Goal: Information Seeking & Learning: Understand process/instructions

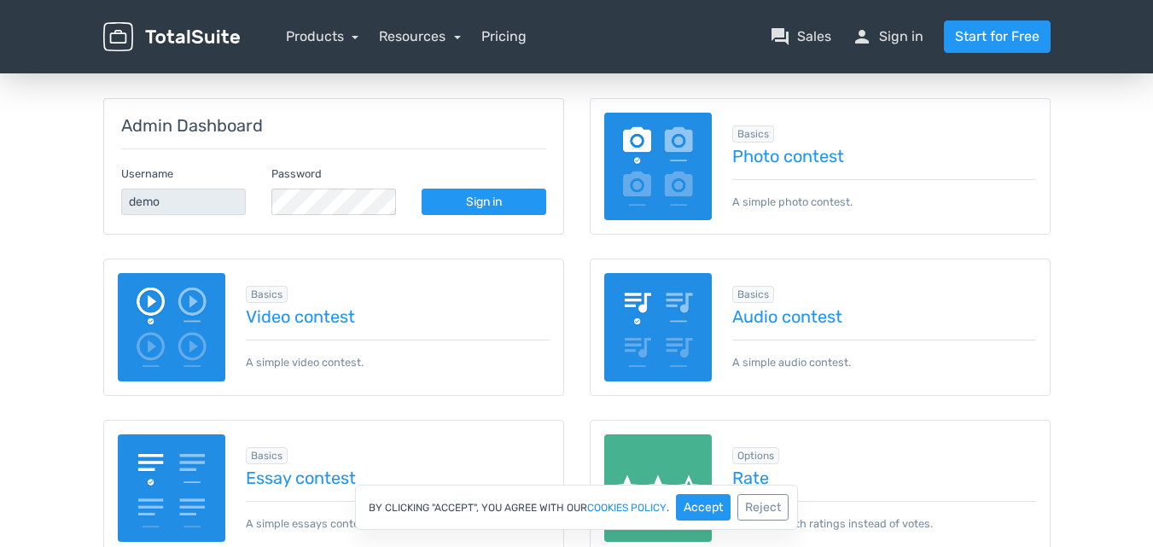
scroll to position [157, 0]
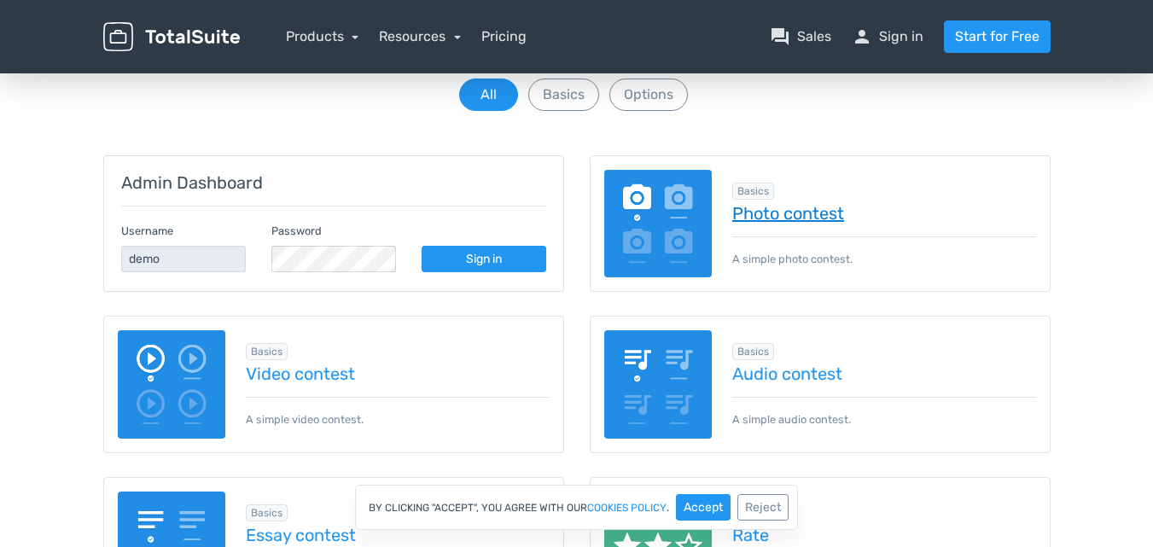
click at [774, 215] on link "Photo contest" at bounding box center [884, 213] width 304 height 19
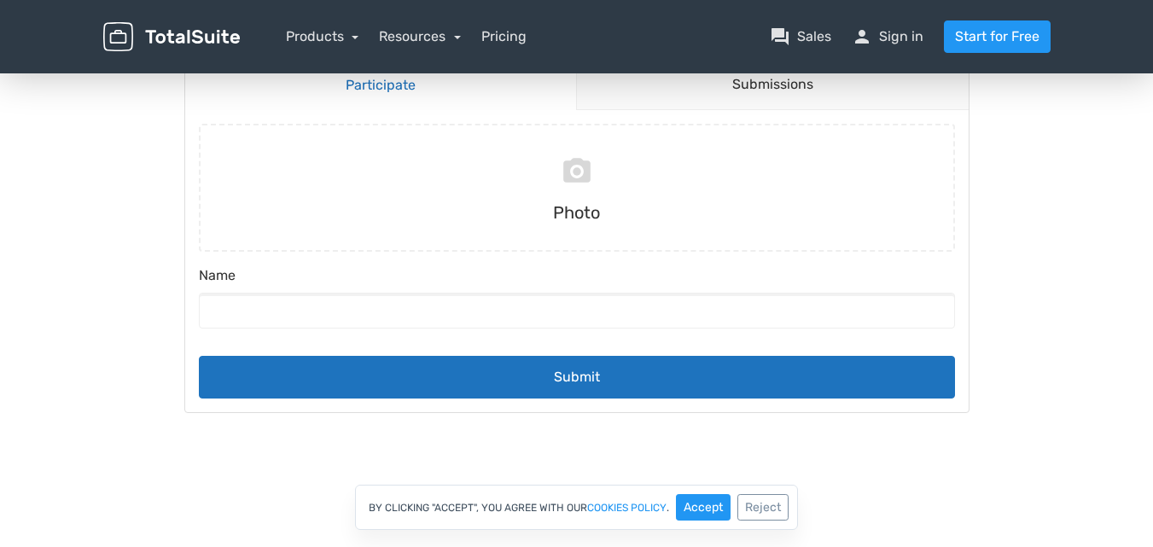
scroll to position [98, 0]
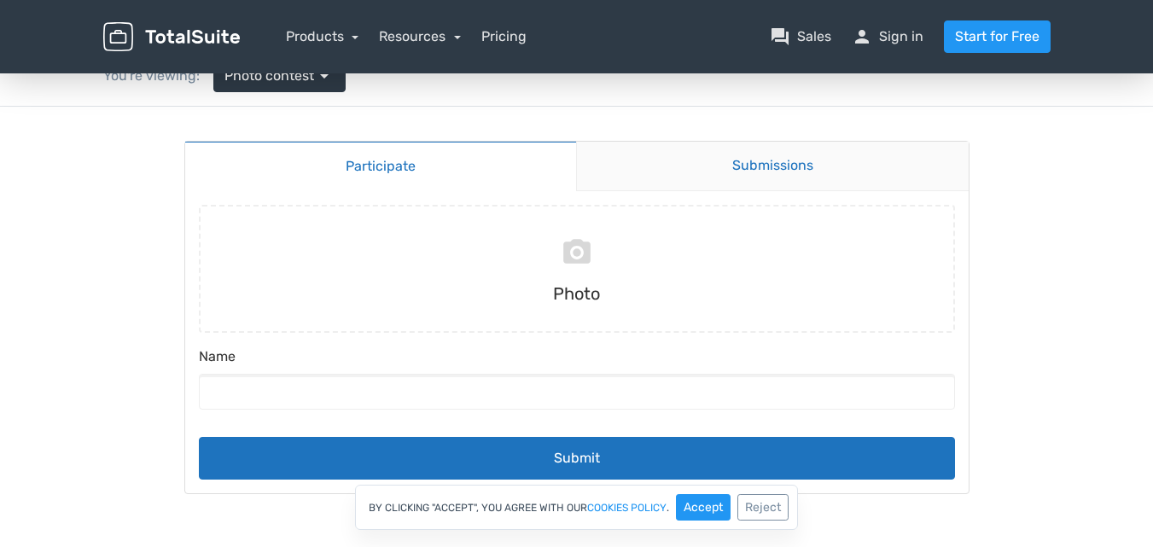
click at [818, 169] on link "Submissions" at bounding box center [772, 167] width 393 height 50
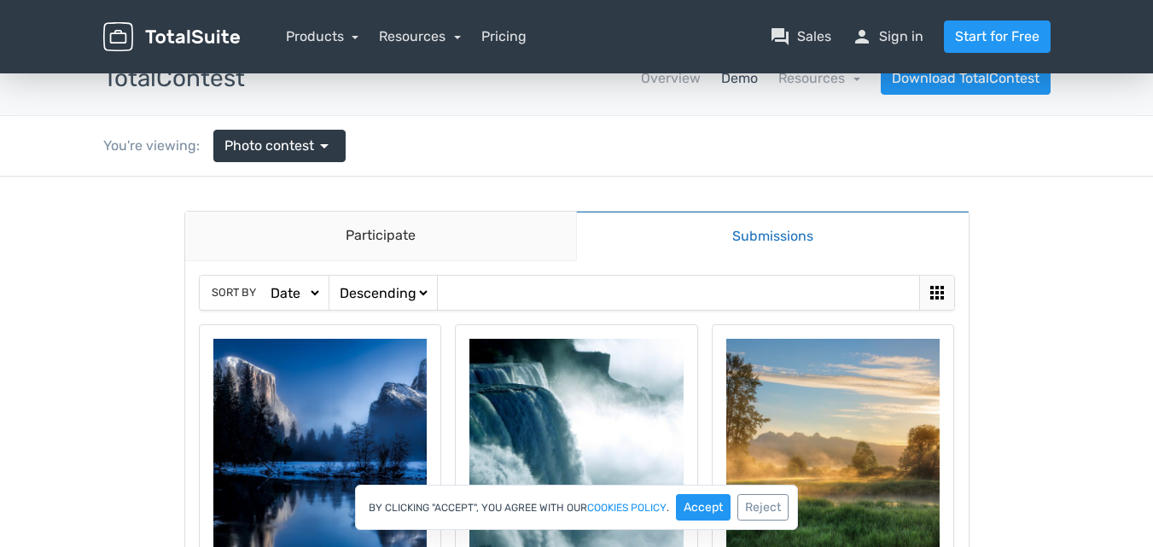
scroll to position [0, 0]
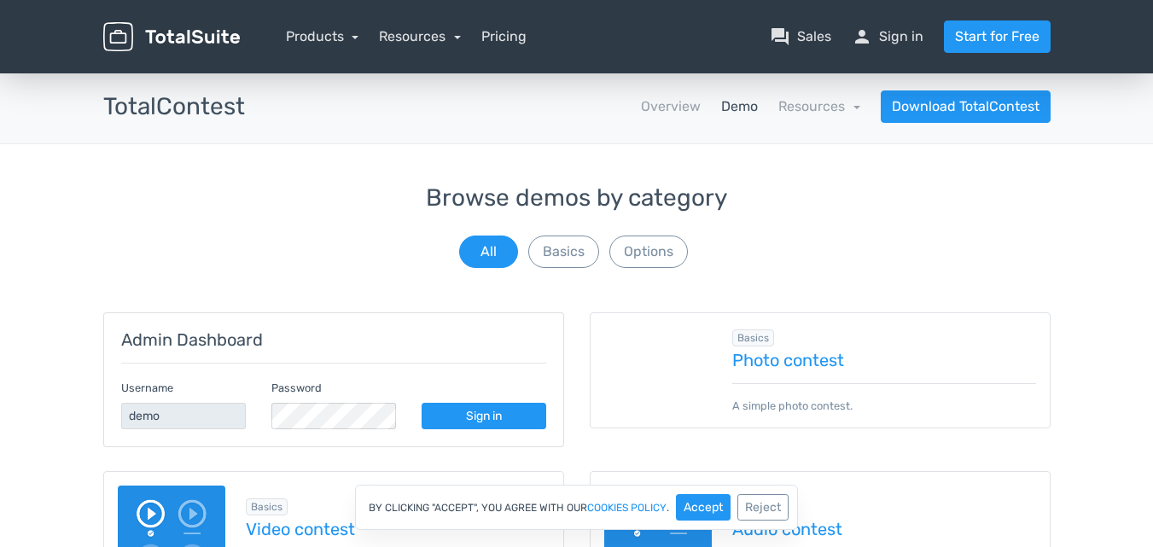
click at [604, 371] on img at bounding box center [604, 371] width 0 height 0
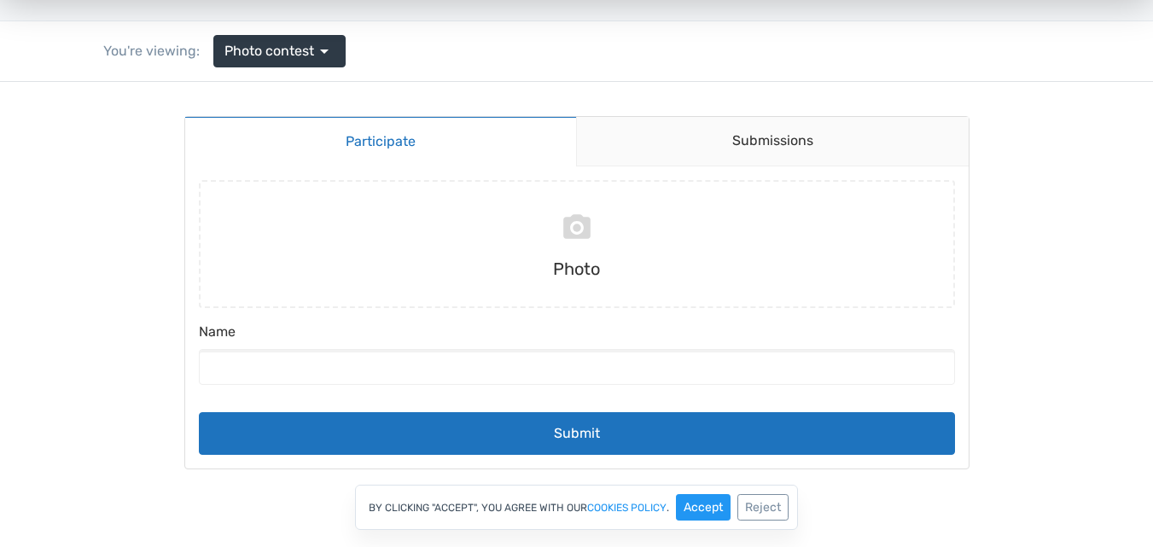
scroll to position [137, 0]
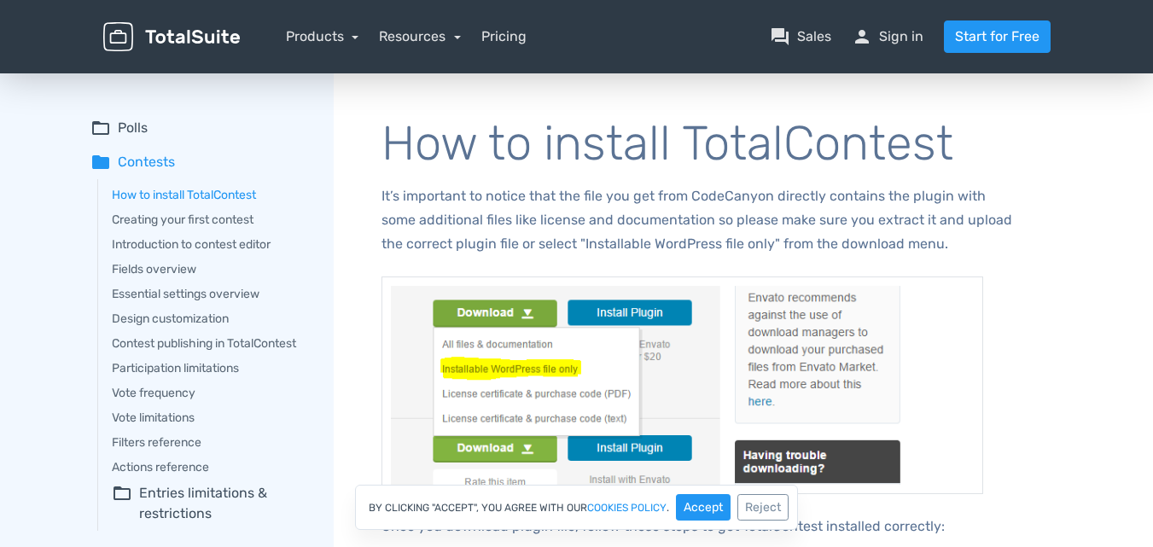
scroll to position [73, 0]
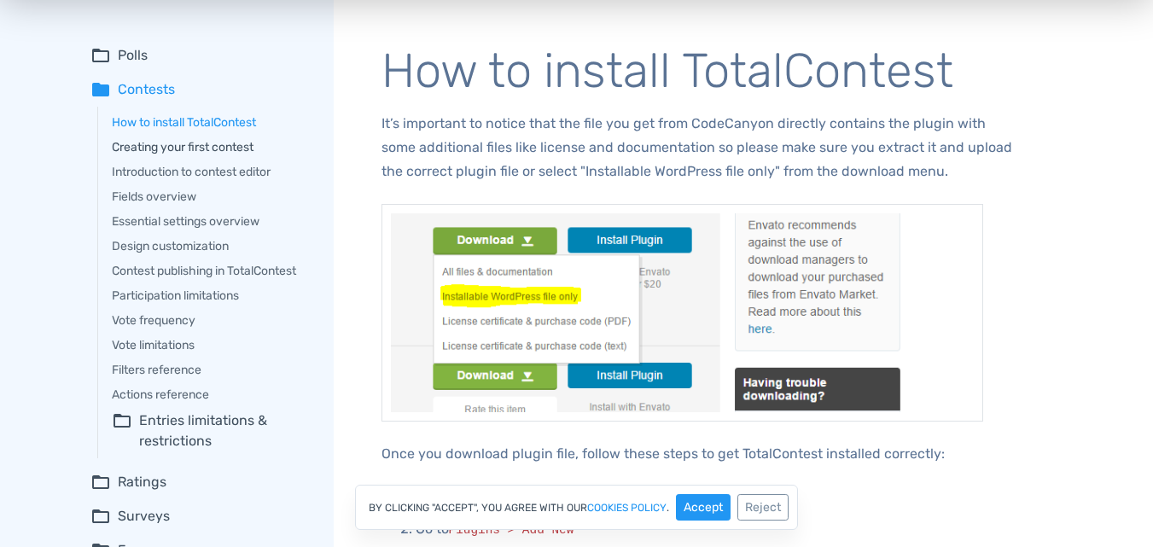
click at [251, 148] on link "Creating your first contest" at bounding box center [211, 147] width 198 height 18
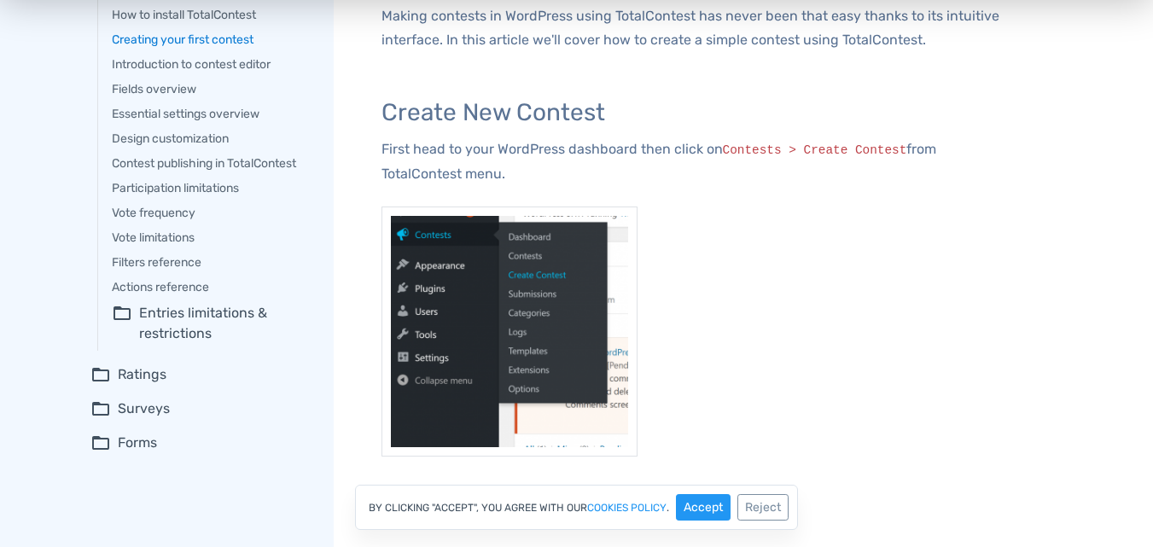
scroll to position [113, 0]
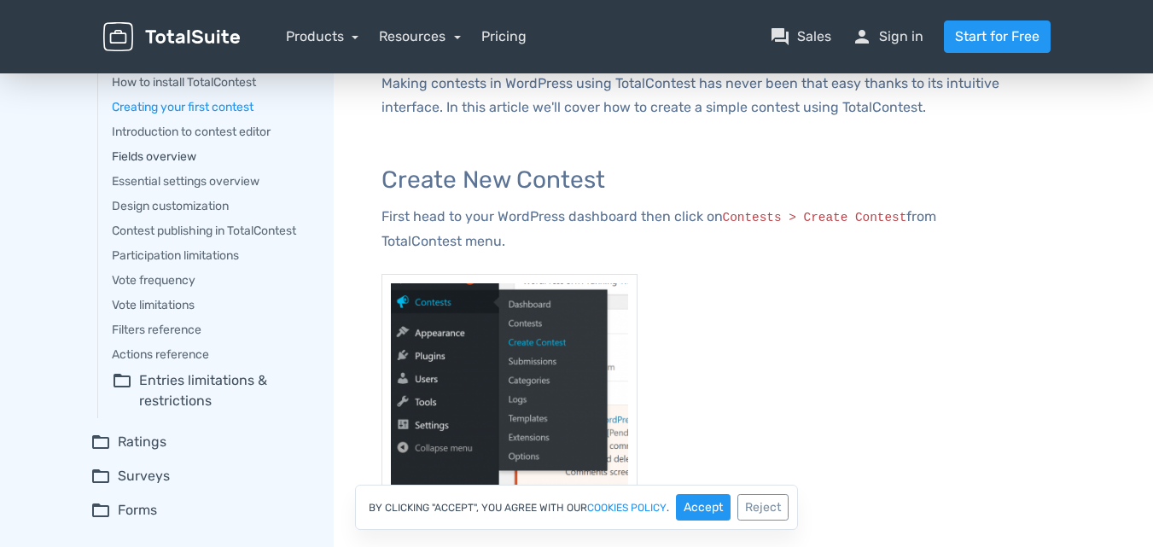
click at [192, 160] on link "Fields overview" at bounding box center [211, 157] width 198 height 18
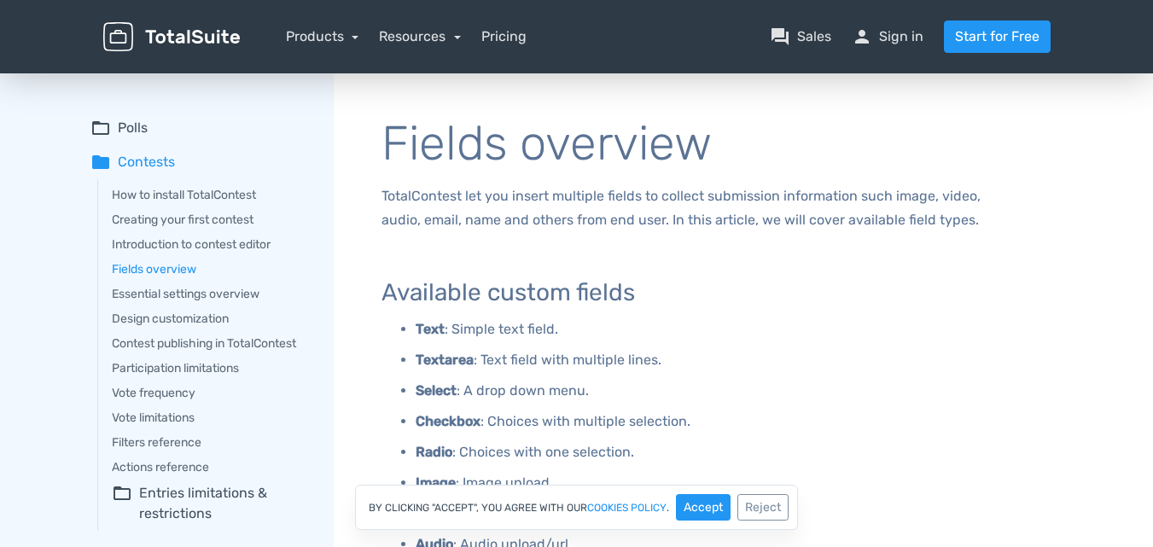
click at [938, 339] on p "Text : Simple text field." at bounding box center [716, 330] width 600 height 24
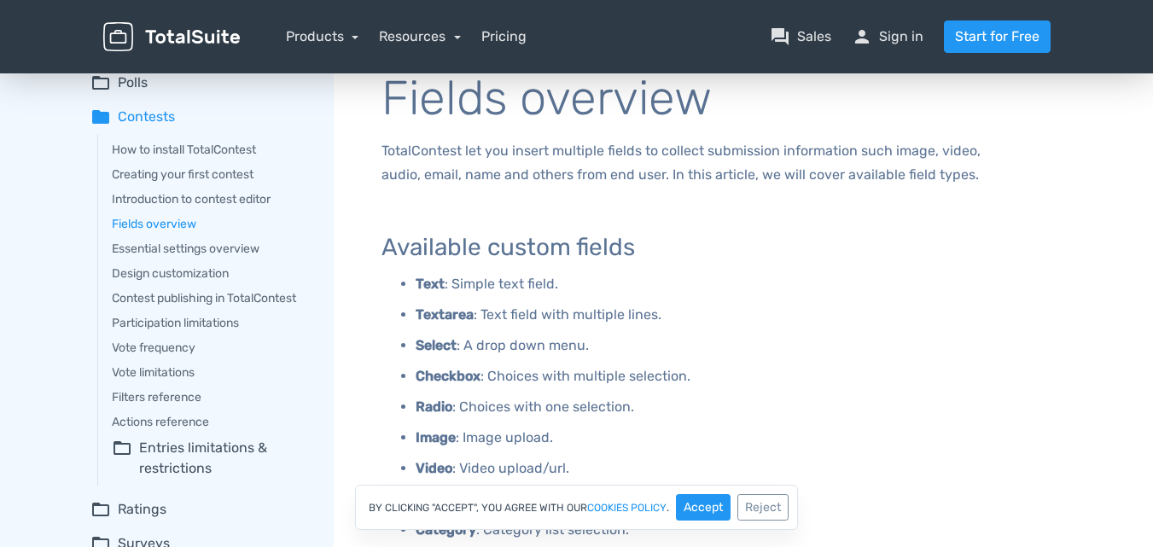
scroll to position [32, 0]
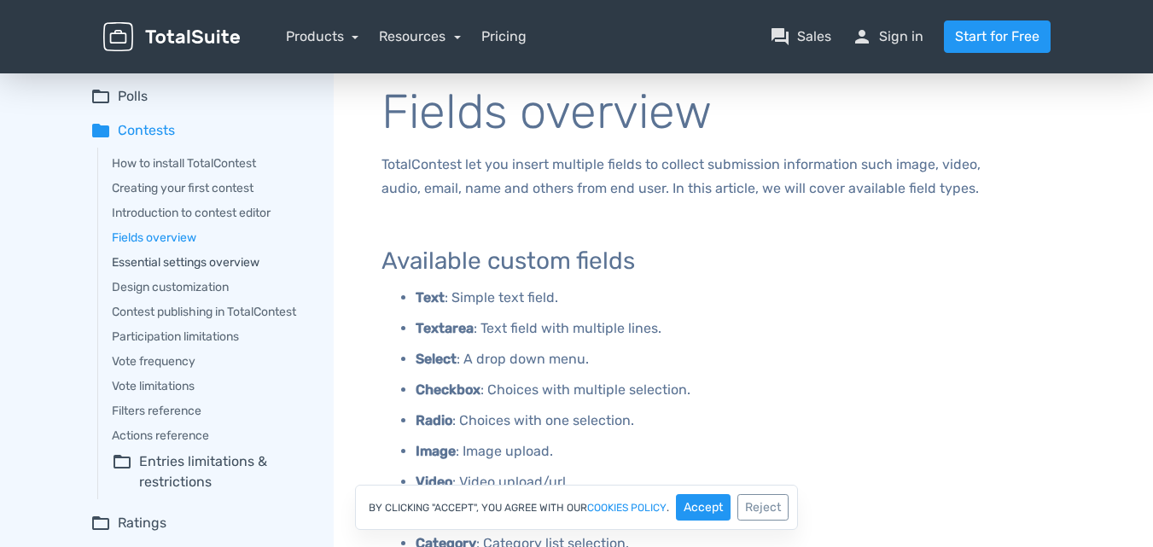
click at [229, 265] on link "Essential settings overview" at bounding box center [211, 263] width 198 height 18
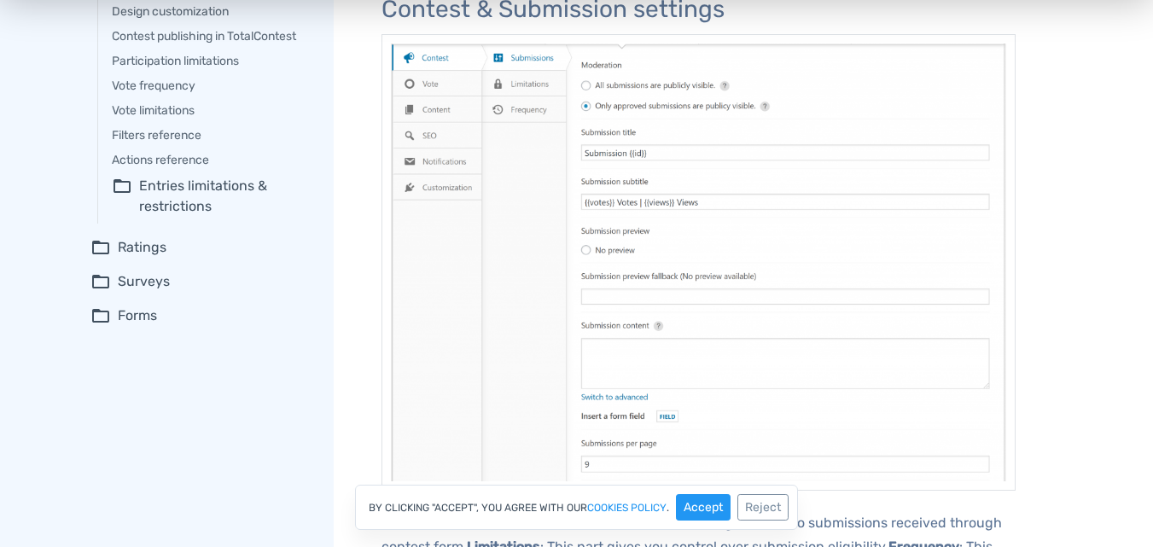
scroll to position [273, 0]
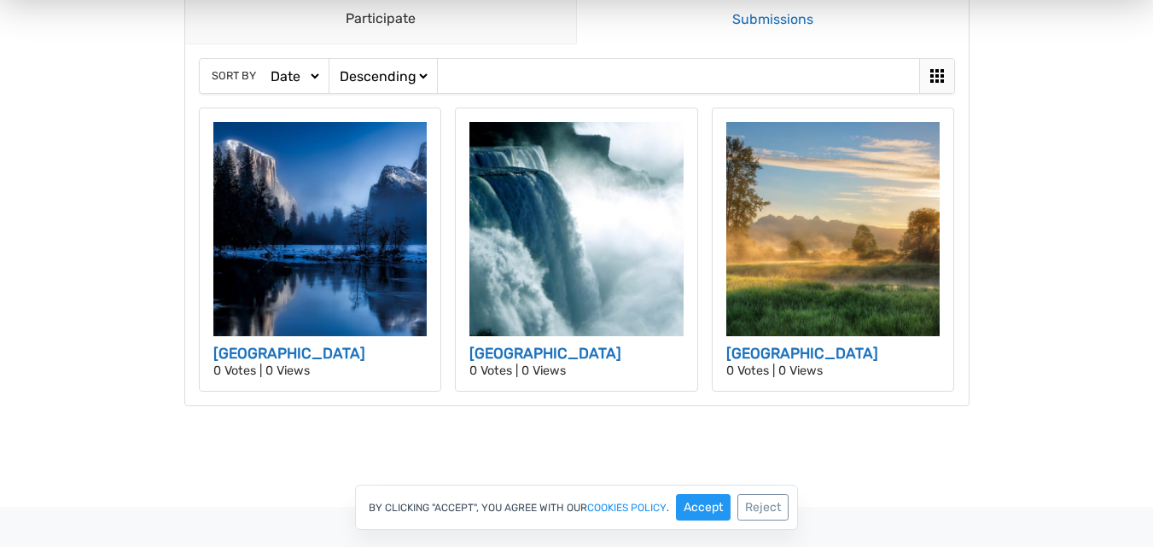
scroll to position [141, 0]
